Goal: Check status

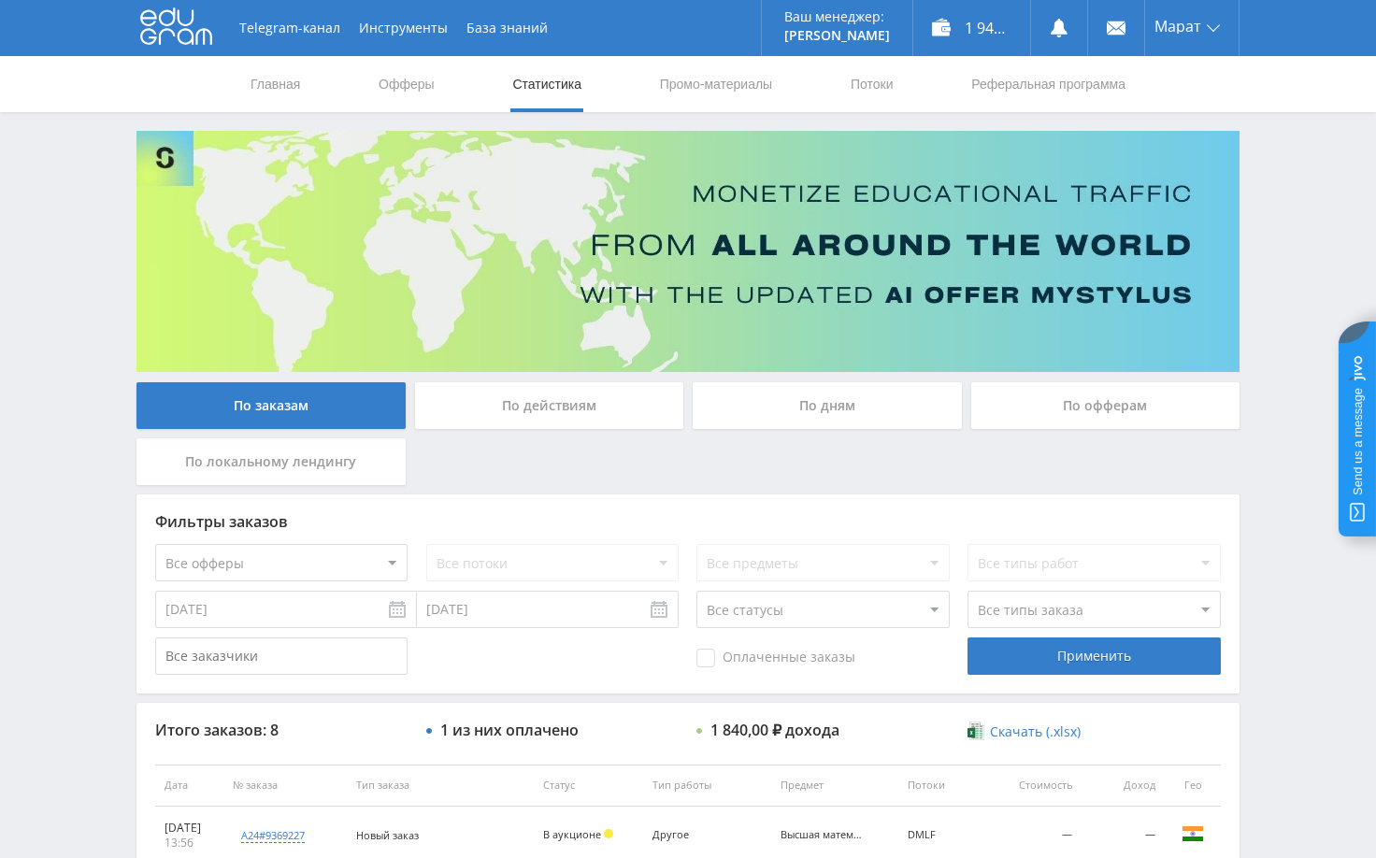
click at [1268, 452] on div "Telegram-канал Инструменты База знаний Ваш менеджер: [PERSON_NAME] Online @edug…" at bounding box center [688, 707] width 1376 height 1414
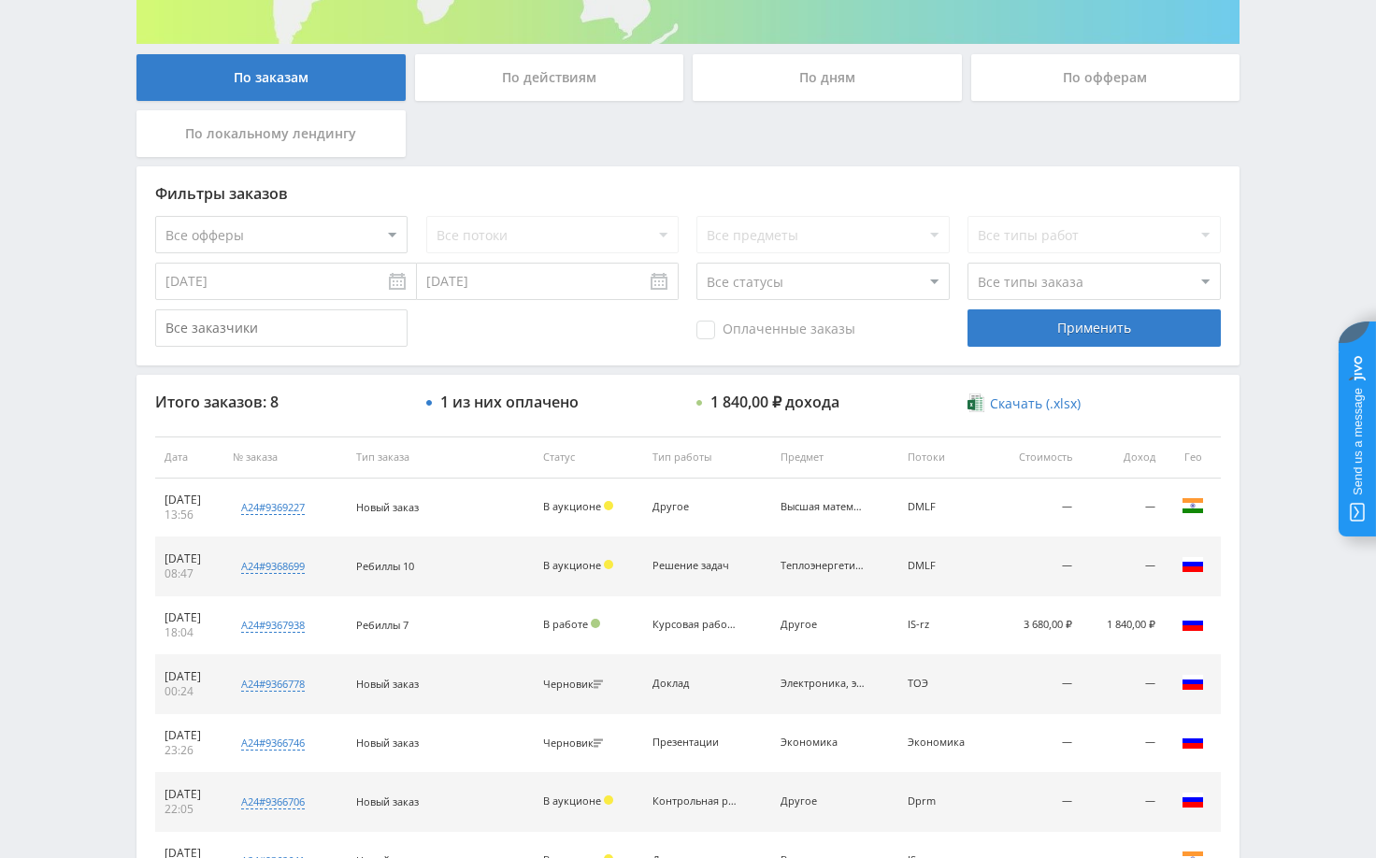
scroll to position [374, 0]
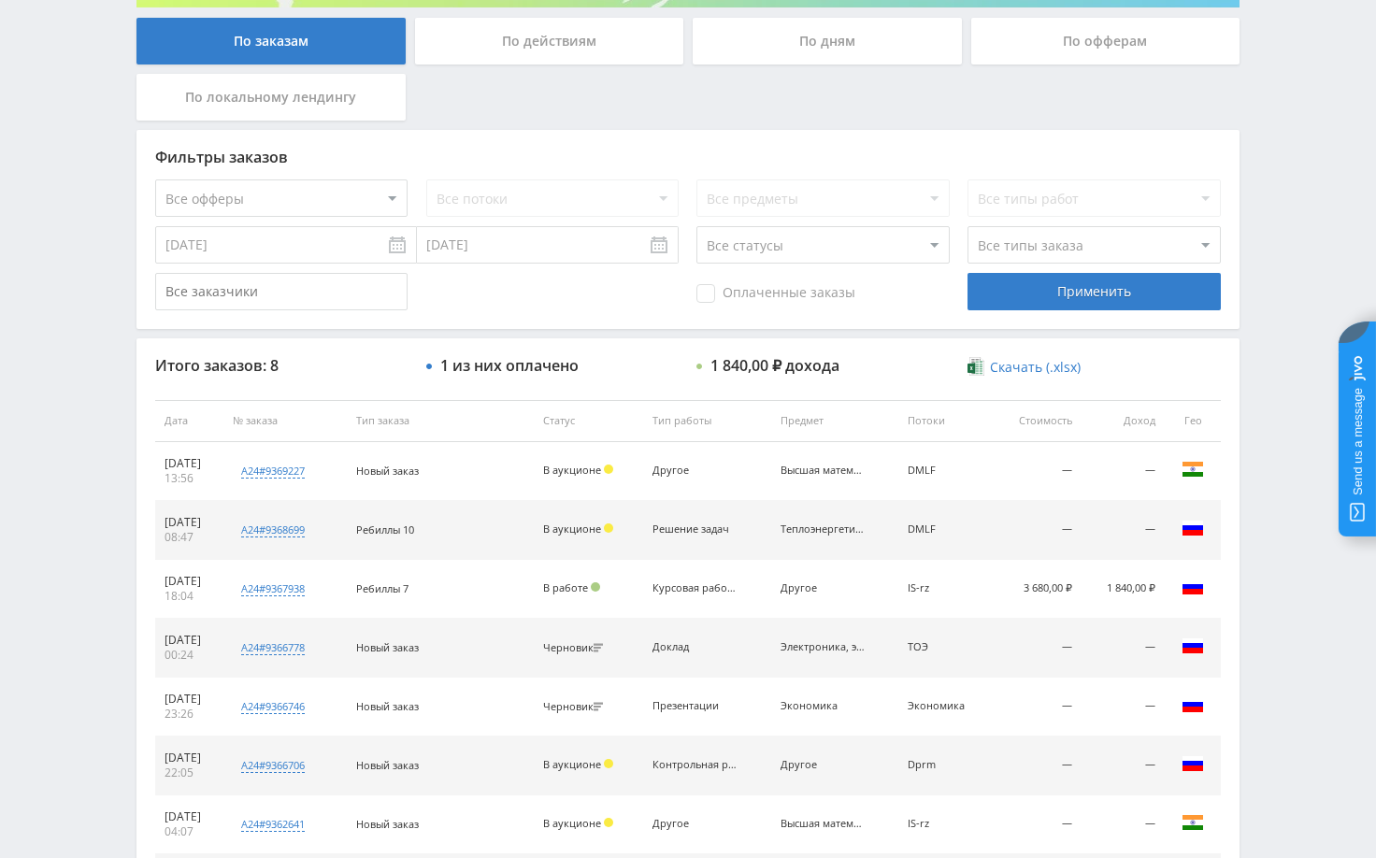
scroll to position [374, 0]
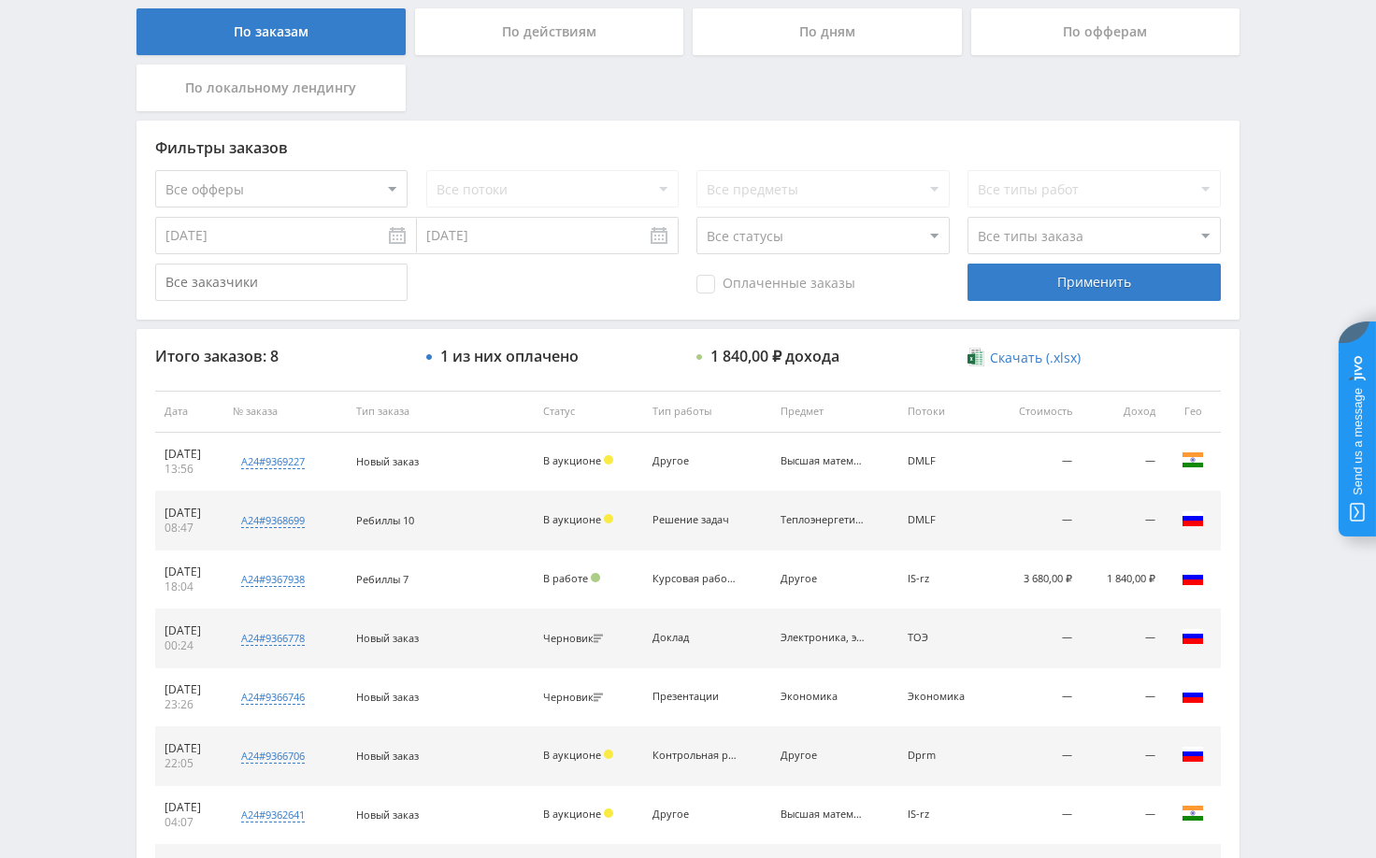
click at [1284, 217] on div "Telegram-канал Инструменты База знаний Ваш менеджер: [PERSON_NAME] Online @edug…" at bounding box center [688, 333] width 1376 height 1414
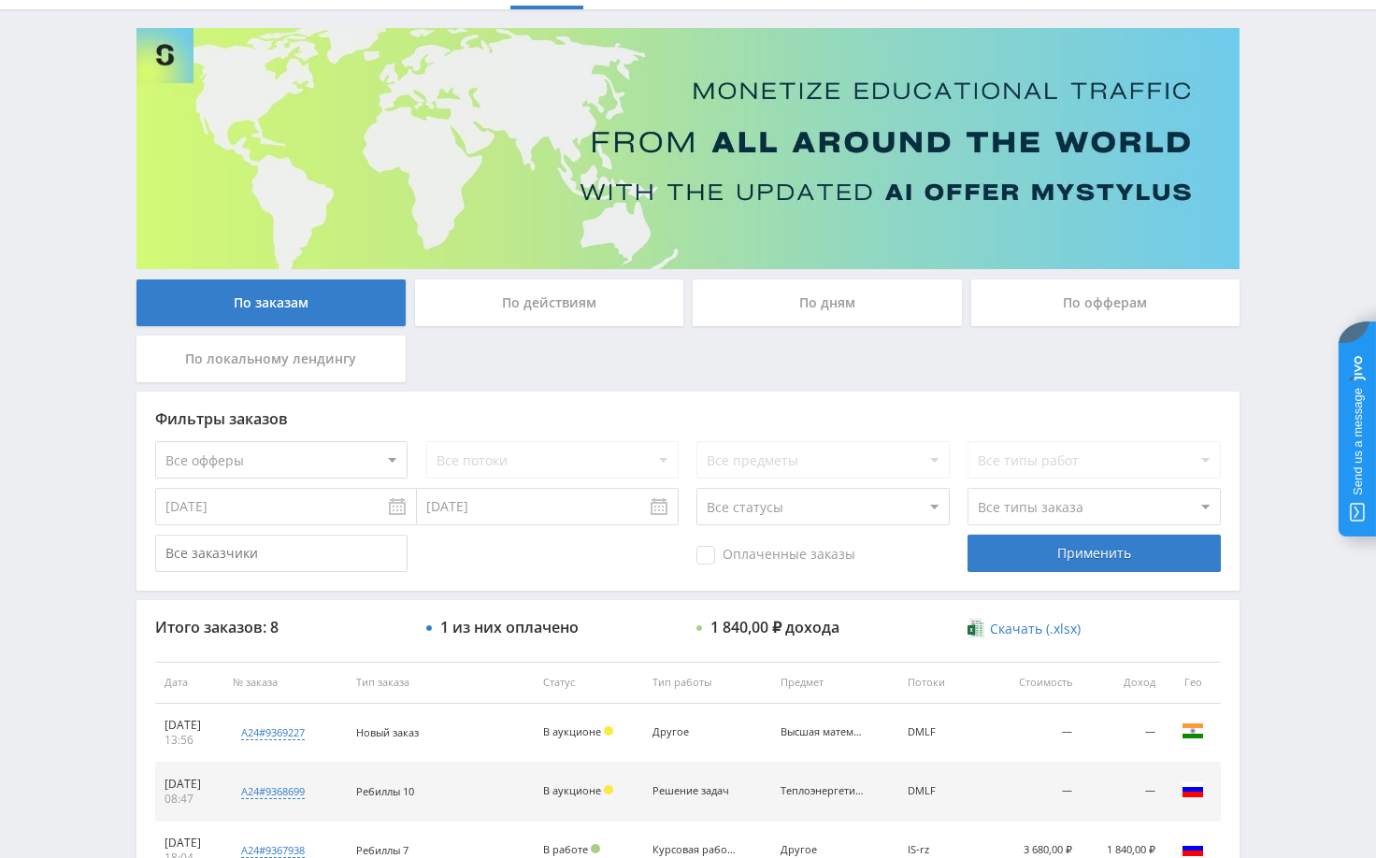
scroll to position [0, 0]
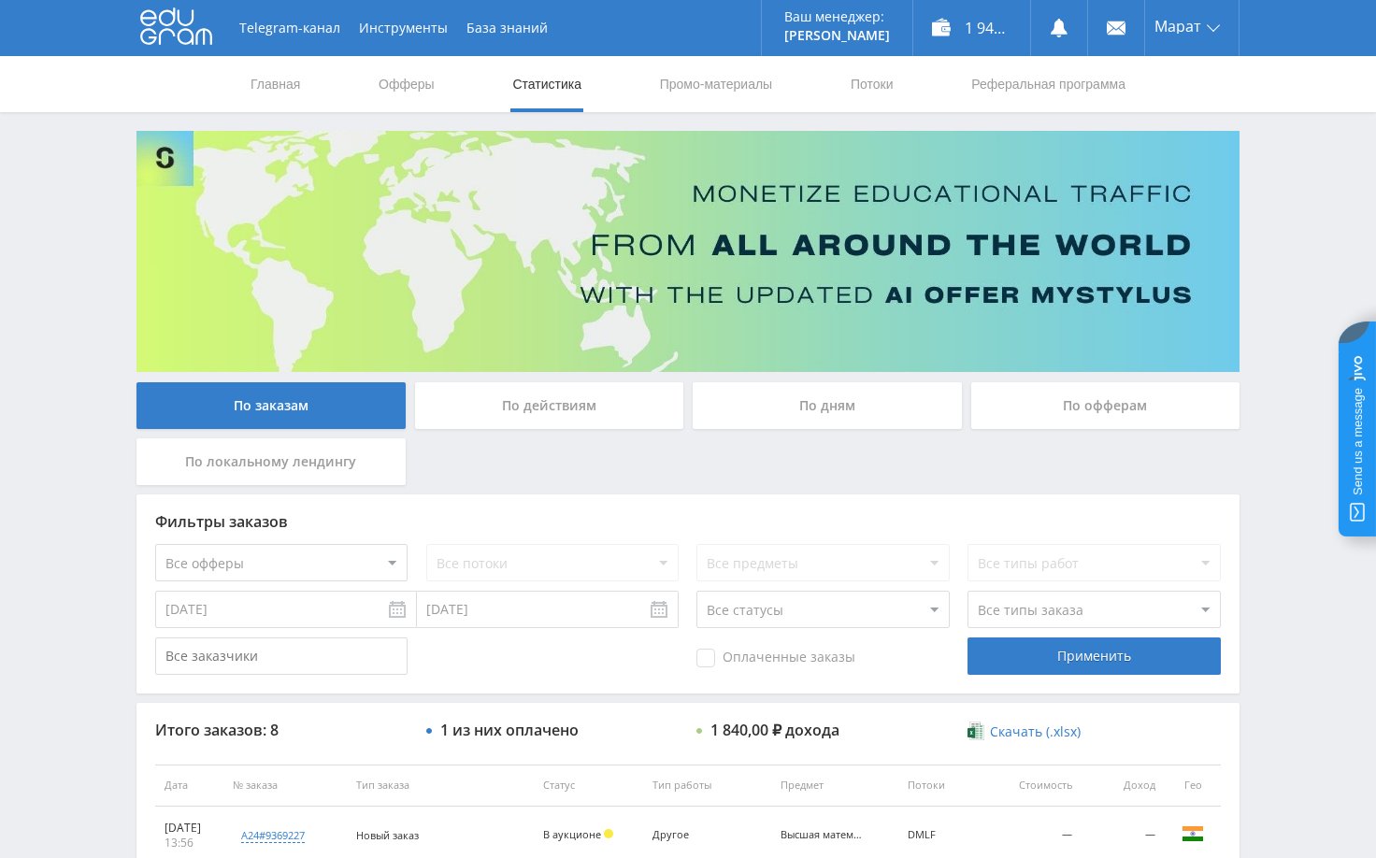
click at [1283, 207] on div "Telegram-канал Инструменты База знаний Ваш менеджер: [PERSON_NAME] Online @edug…" at bounding box center [688, 707] width 1376 height 1414
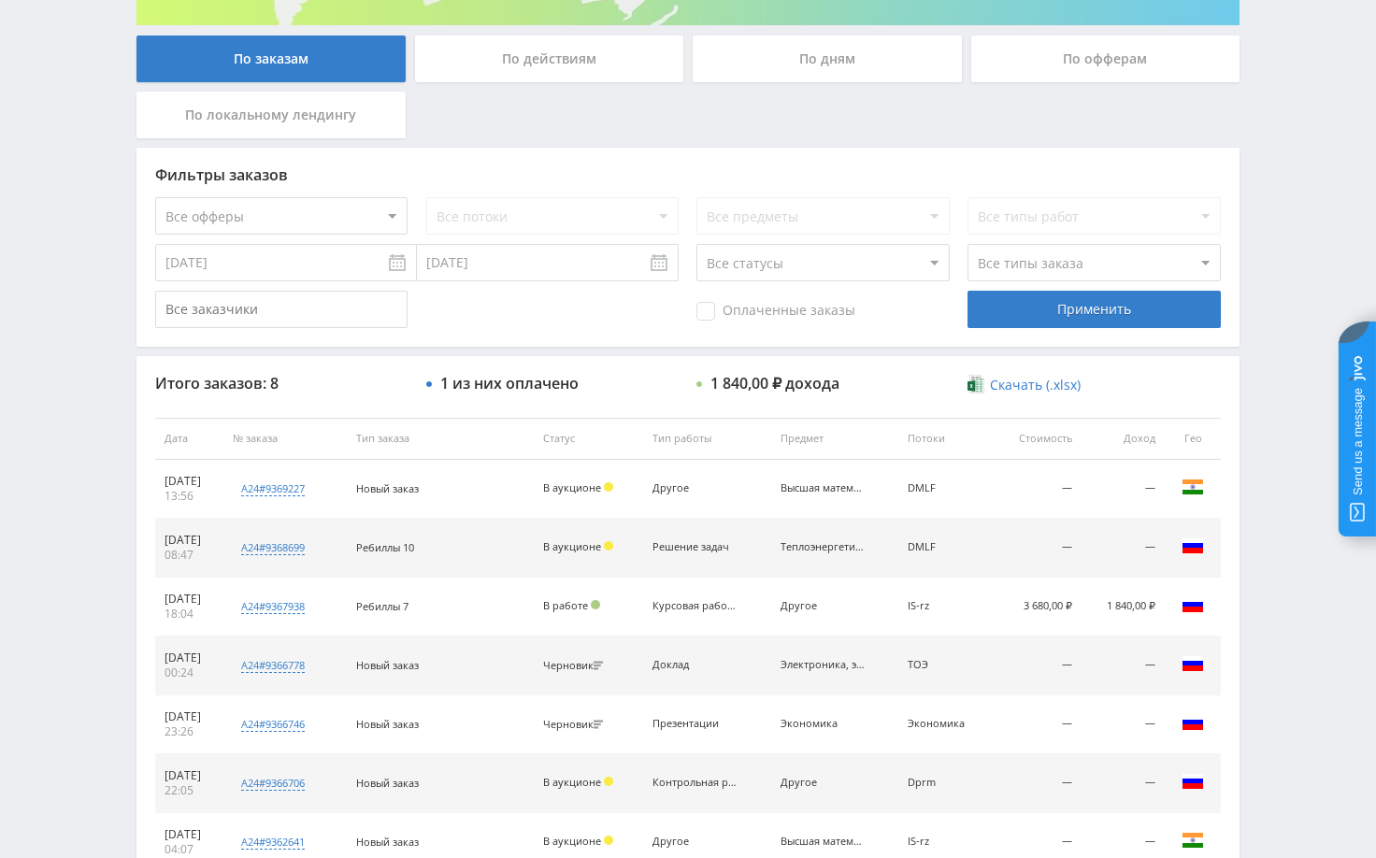
scroll to position [374, 0]
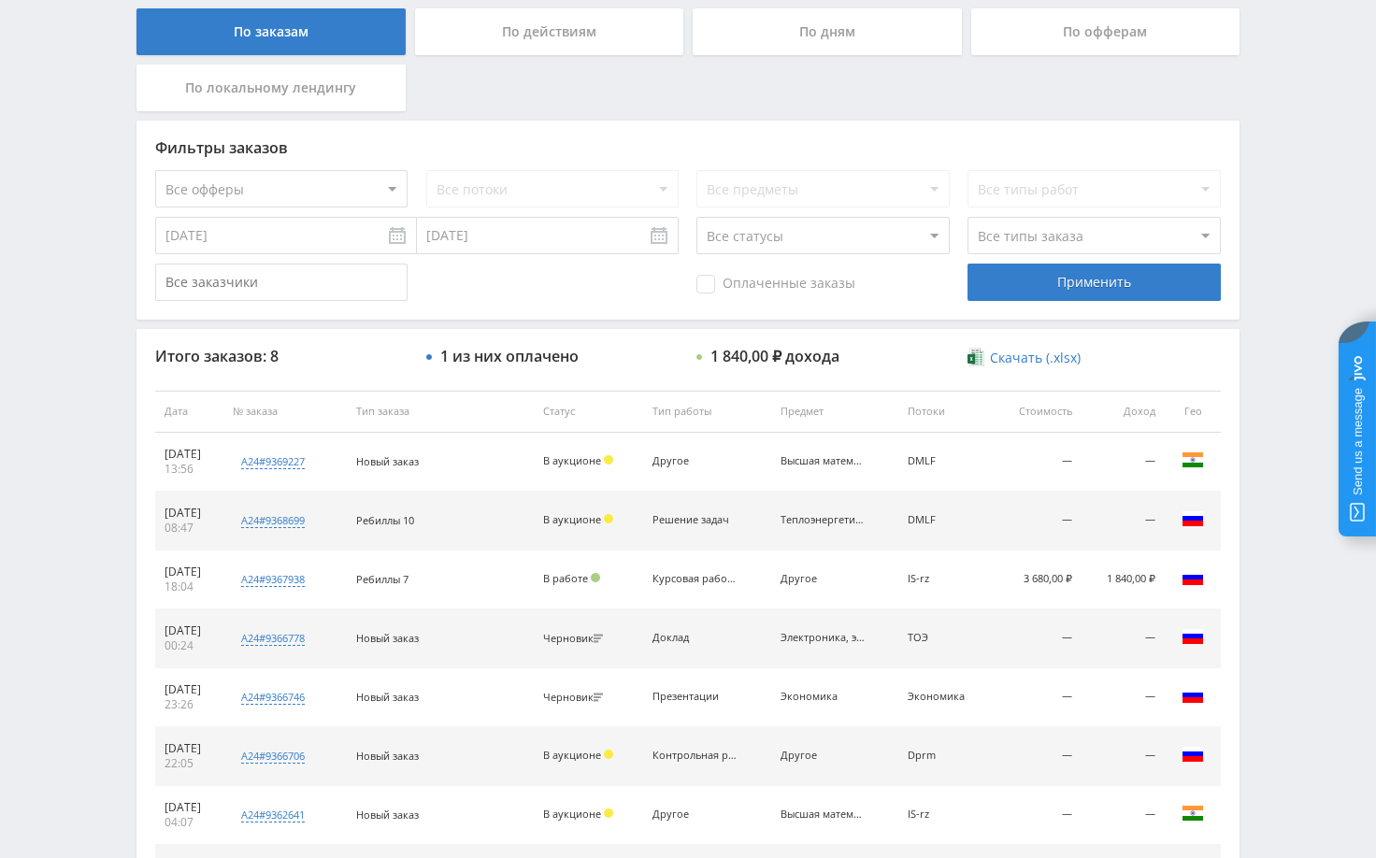
click at [1275, 178] on div "Telegram-канал Инструменты База знаний Ваш менеджер: [PERSON_NAME] Online @edug…" at bounding box center [688, 333] width 1376 height 1414
click at [1273, 176] on div "Telegram-канал Инструменты База знаний Ваш менеджер: [PERSON_NAME] Online @edug…" at bounding box center [688, 333] width 1376 height 1414
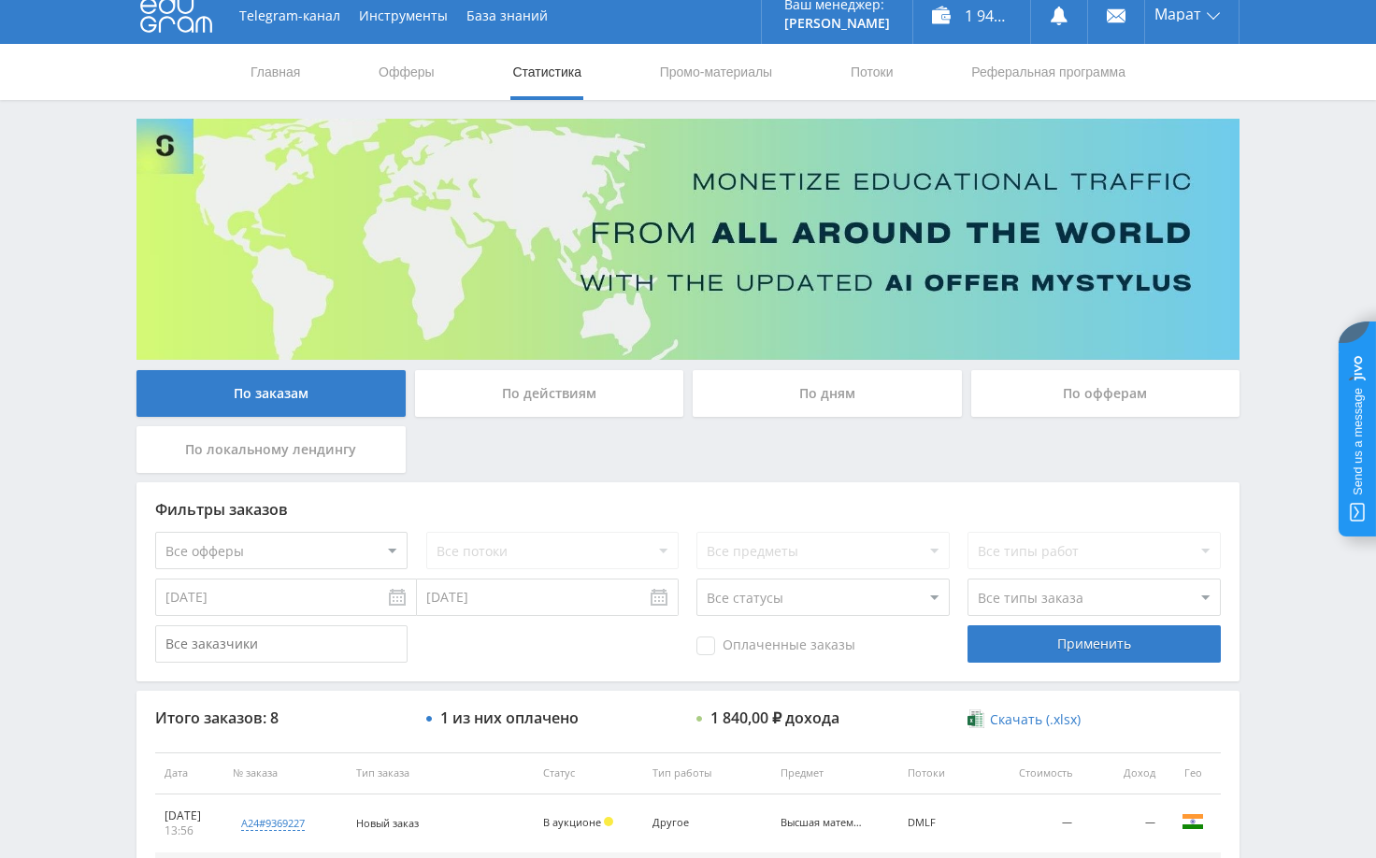
scroll to position [0, 0]
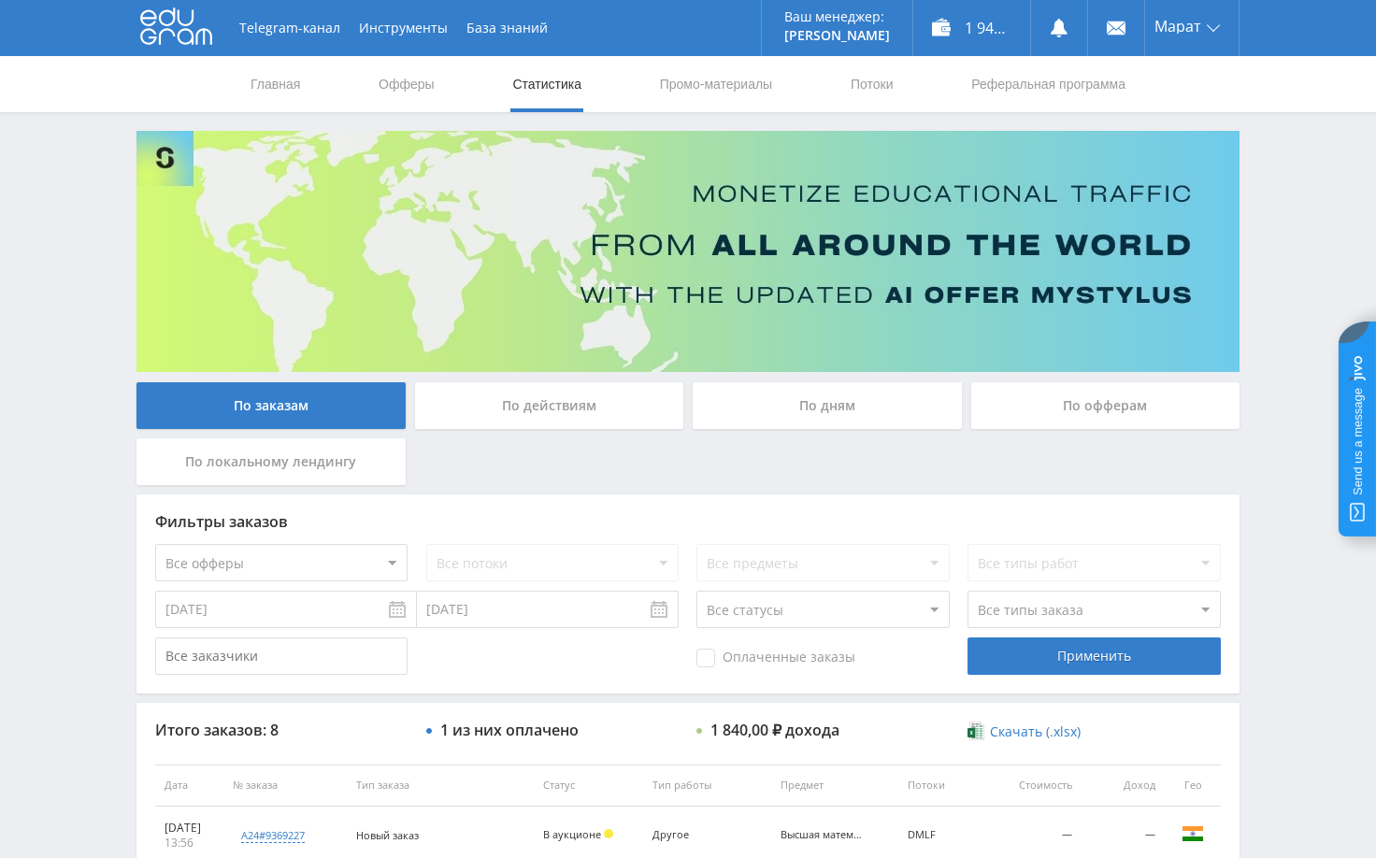
click at [1272, 174] on div "Telegram-канал Инструменты База знаний Ваш менеджер: [PERSON_NAME] Online @edug…" at bounding box center [688, 707] width 1376 height 1414
click at [1268, 188] on div "Telegram-канал Инструменты База знаний Ваш менеджер: [PERSON_NAME] Online @edug…" at bounding box center [688, 707] width 1376 height 1414
click at [1277, 188] on div "Telegram-канал Инструменты База знаний Ваш менеджер: [PERSON_NAME] Online @edug…" at bounding box center [688, 707] width 1376 height 1414
click at [1257, 160] on div "Telegram-канал Инструменты База знаний Ваш менеджер: [PERSON_NAME] Online @edug…" at bounding box center [688, 707] width 1376 height 1414
click at [1285, 165] on div "Telegram-канал Инструменты База знаний Ваш менеджер: [PERSON_NAME] Online @edug…" at bounding box center [688, 707] width 1376 height 1414
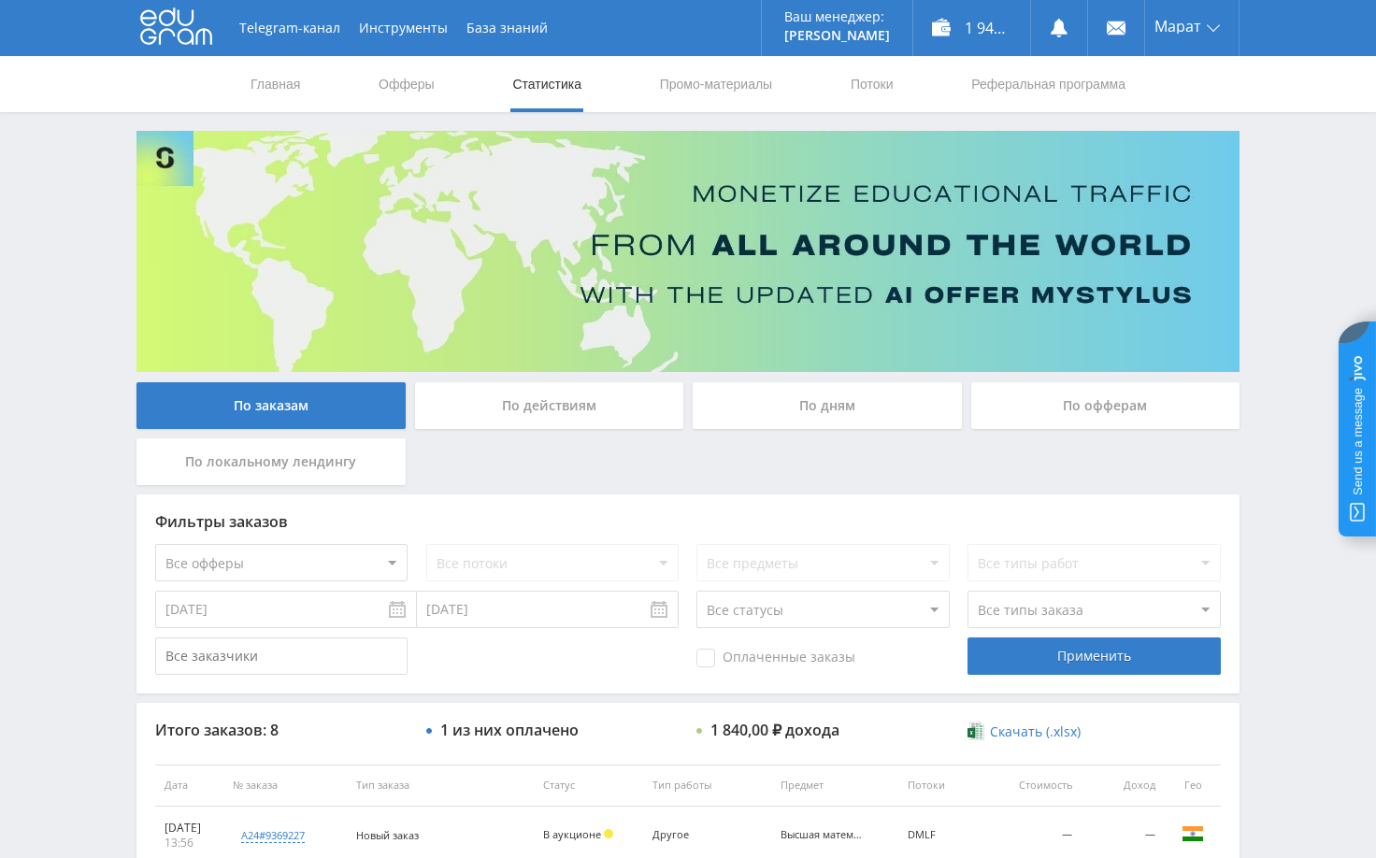
click at [1285, 165] on div "Telegram-канал Инструменты База знаний Ваш менеджер: [PERSON_NAME] Online @edug…" at bounding box center [688, 707] width 1376 height 1414
click at [1285, 161] on div "Telegram-канал Инструменты База знаний Ваш менеджер: [PERSON_NAME] Online @edug…" at bounding box center [688, 707] width 1376 height 1414
click at [1313, 261] on div "Telegram-канал Инструменты База знаний Ваш менеджер: [PERSON_NAME] Online @edug…" at bounding box center [688, 707] width 1376 height 1414
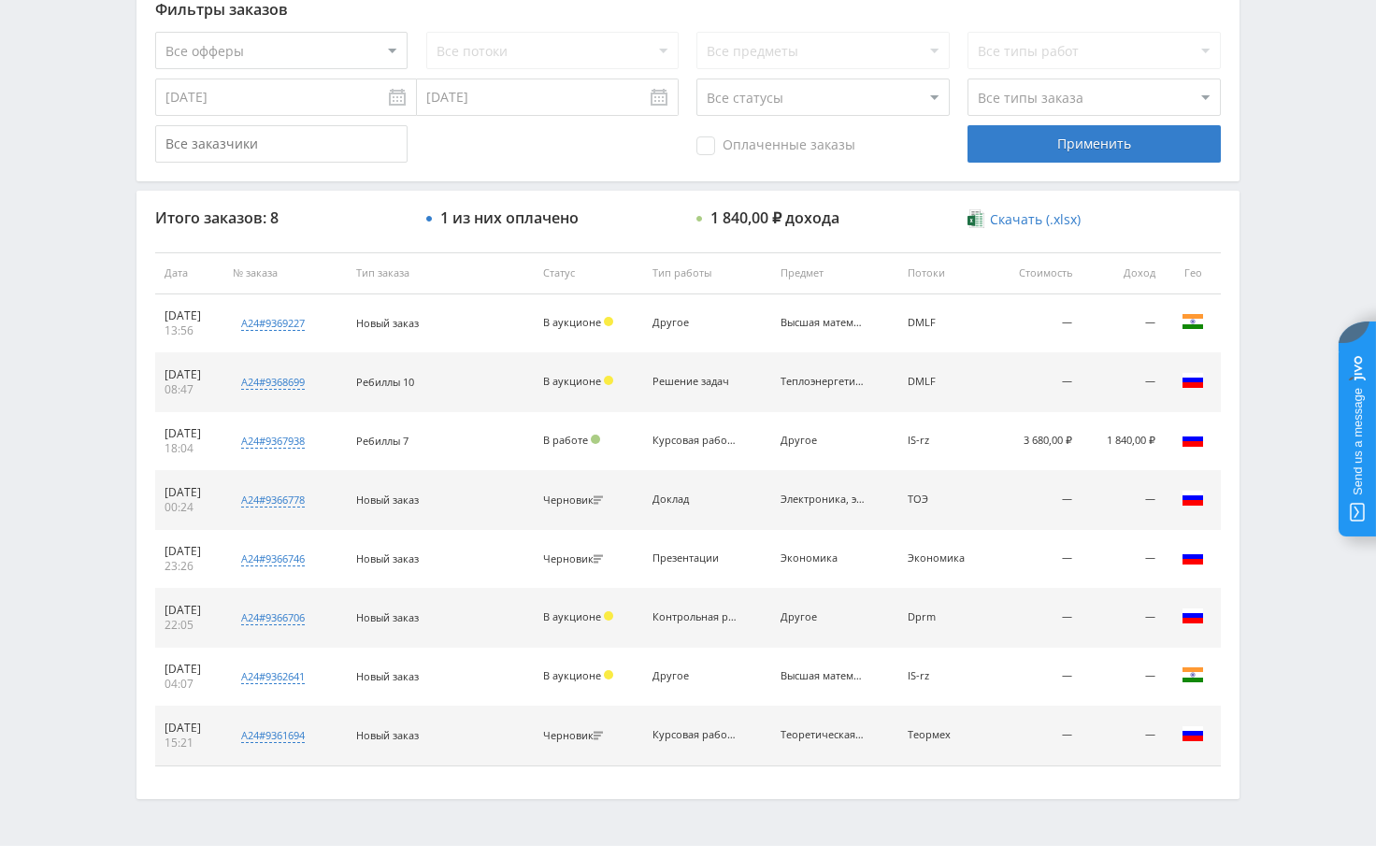
scroll to position [556, 0]
